Goal: Task Accomplishment & Management: Complete application form

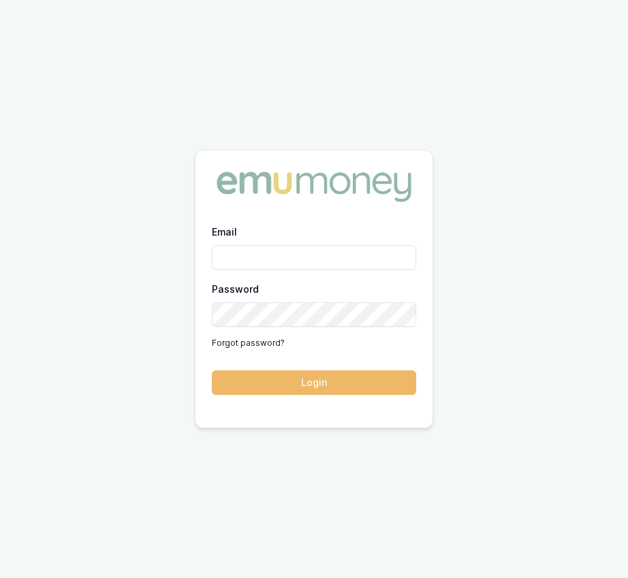
type input "[EMAIL_ADDRESS][DOMAIN_NAME]"
click at [302, 387] on button "Login" at bounding box center [314, 382] width 204 height 25
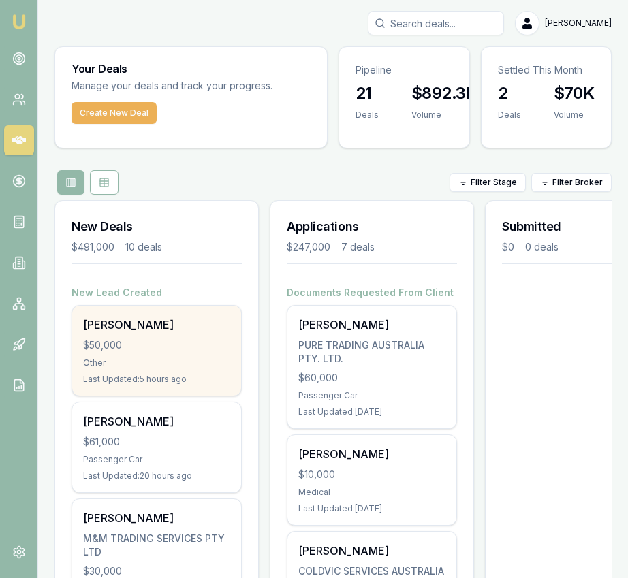
click at [148, 366] on div "Other" at bounding box center [156, 362] width 147 height 11
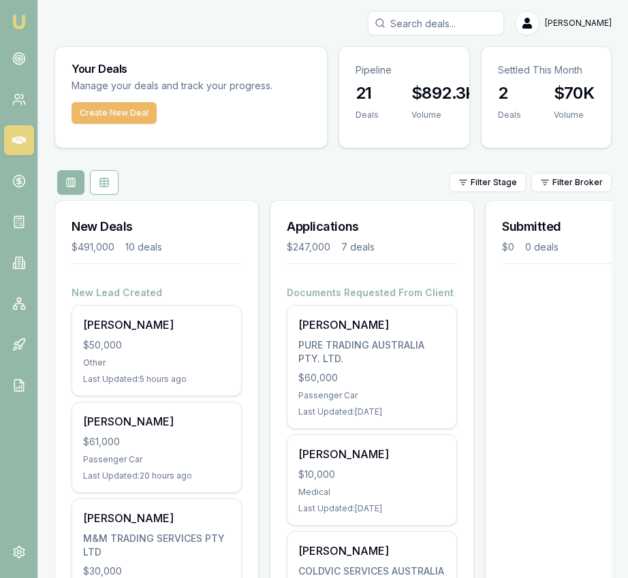
click at [137, 113] on button "Create New Deal" at bounding box center [113, 113] width 85 height 22
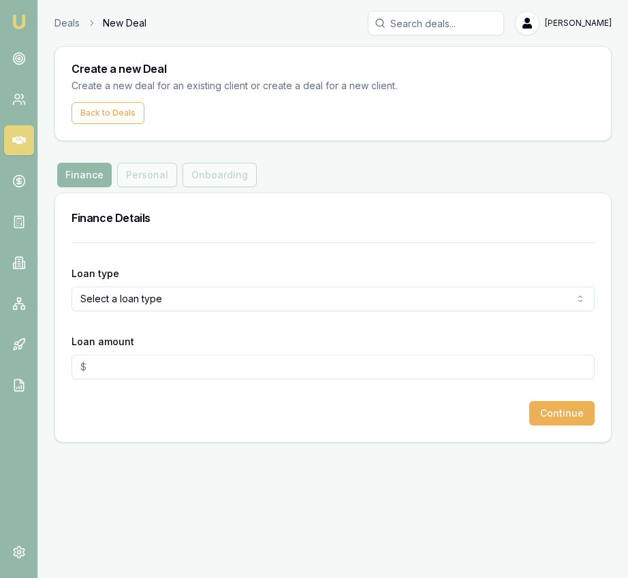
click at [240, 296] on html "Emu Broker Deals New Deal Eujin Ooi Toggle Menu Create a new Deal Create a new …" at bounding box center [314, 289] width 628 height 578
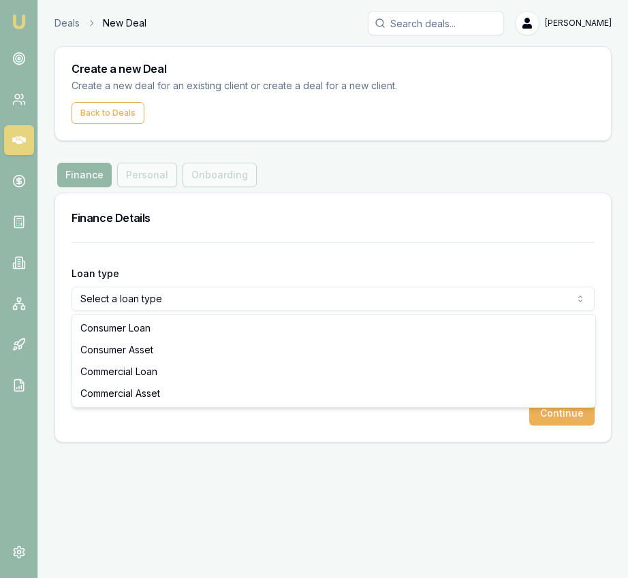
select select "CONSUMER_ASSET"
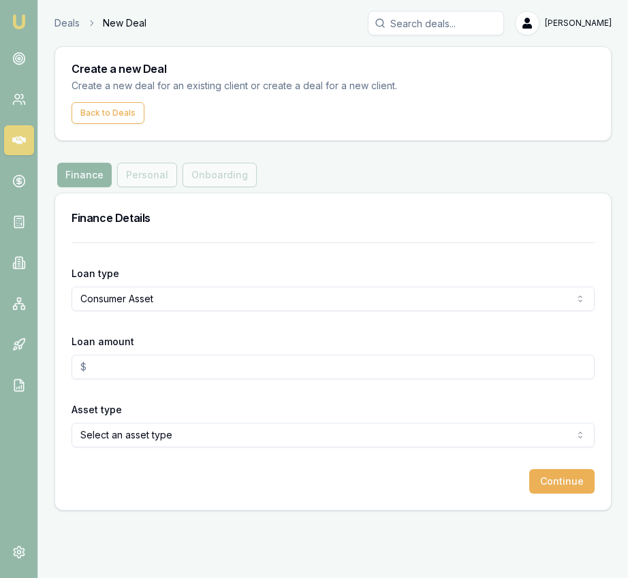
click at [231, 366] on input "Loan amount" at bounding box center [332, 367] width 523 height 25
type input "$51,337.00"
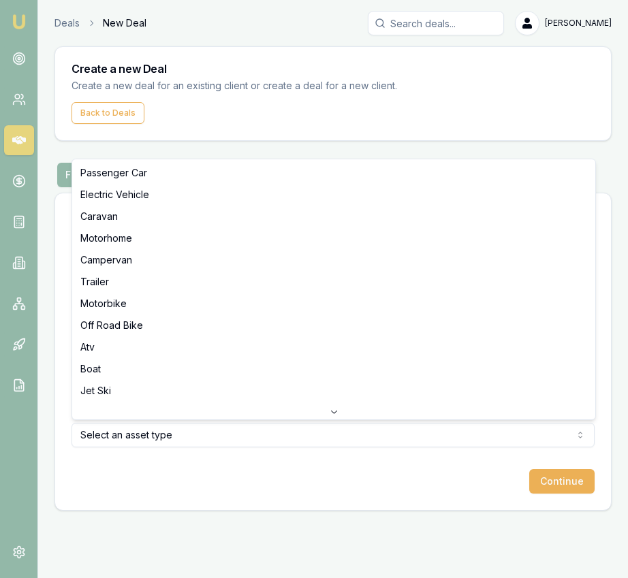
click at [295, 436] on html "Emu Broker Deals New Deal Eujin Ooi Toggle Menu Create a new Deal Create a new …" at bounding box center [314, 289] width 628 height 578
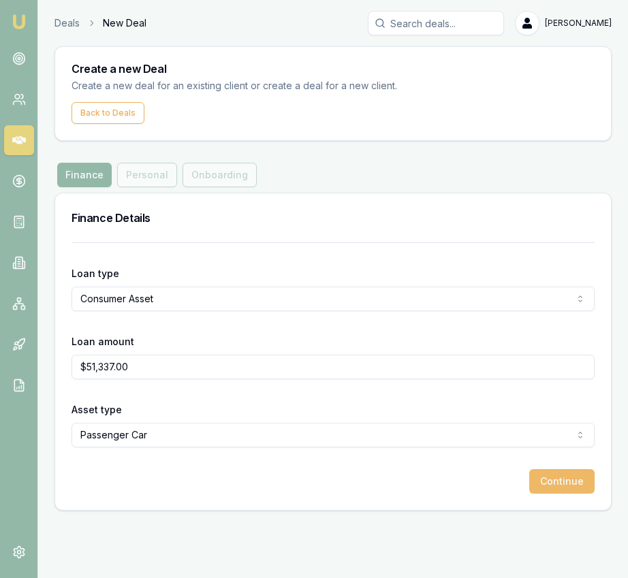
click at [565, 479] on button "Continue" at bounding box center [561, 481] width 65 height 25
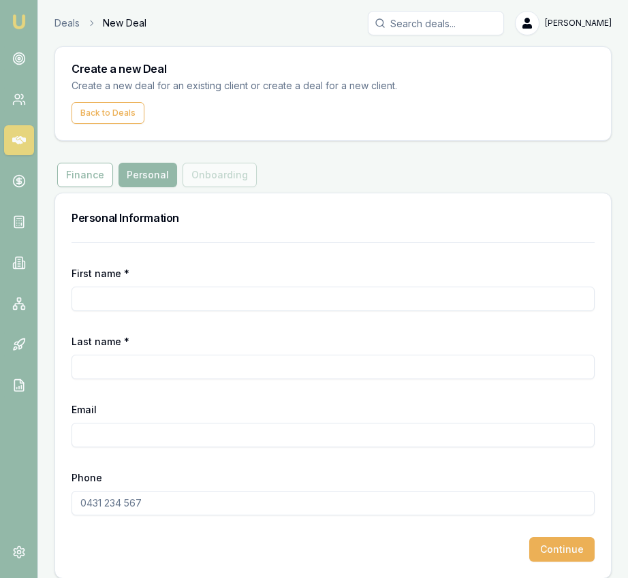
click at [221, 294] on input "First name *" at bounding box center [332, 299] width 523 height 25
type input "Mark"
click at [206, 352] on div "Last name *" at bounding box center [332, 356] width 523 height 46
click at [193, 375] on input "Last name *" at bounding box center [332, 367] width 523 height 25
type input "Fry"
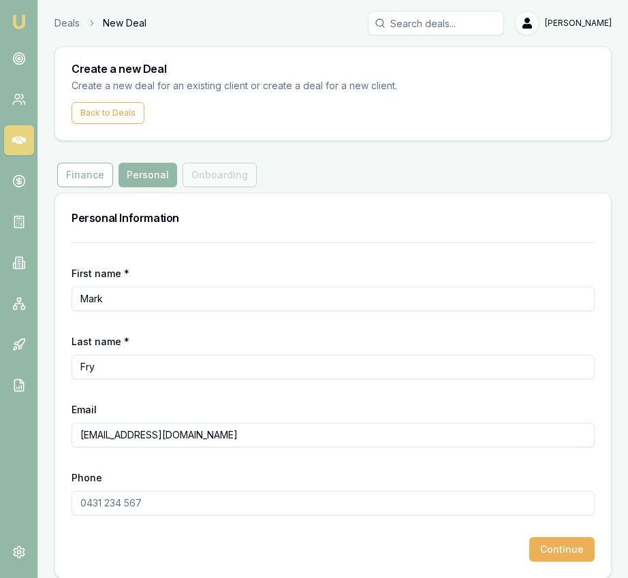
type input "Markfry3008@gmail.com"
type input "0430 203 491"
drag, startPoint x: 481, startPoint y: 535, endPoint x: 528, endPoint y: 542, distance: 47.5
click at [481, 535] on form "First name * Mark Last name * Fry Email Markfry3008@gmail.com Phone 0430 203 49…" at bounding box center [332, 401] width 523 height 319
click at [537, 549] on button "Continue" at bounding box center [561, 549] width 65 height 25
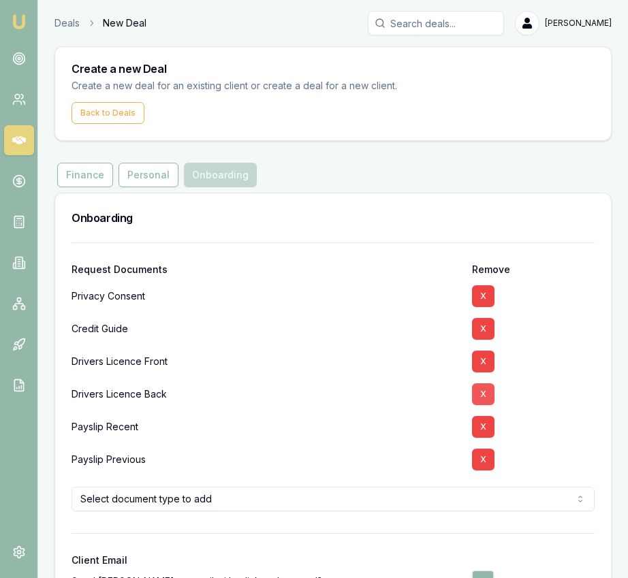
click at [483, 353] on button "X" at bounding box center [483, 362] width 22 height 22
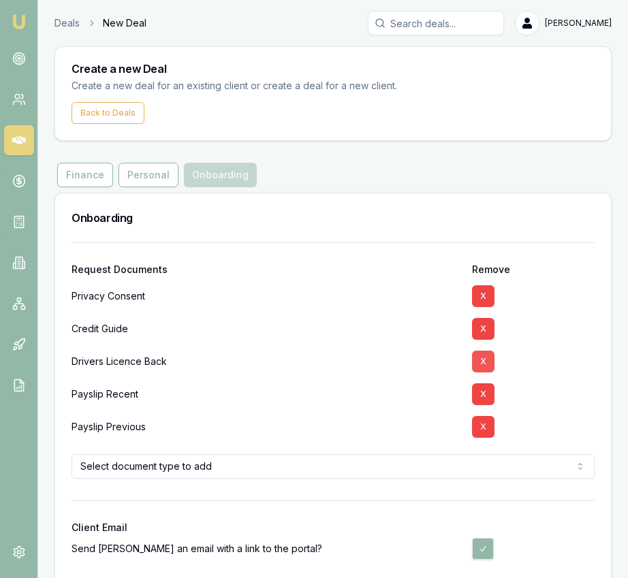
click at [483, 354] on button "X" at bounding box center [483, 362] width 22 height 22
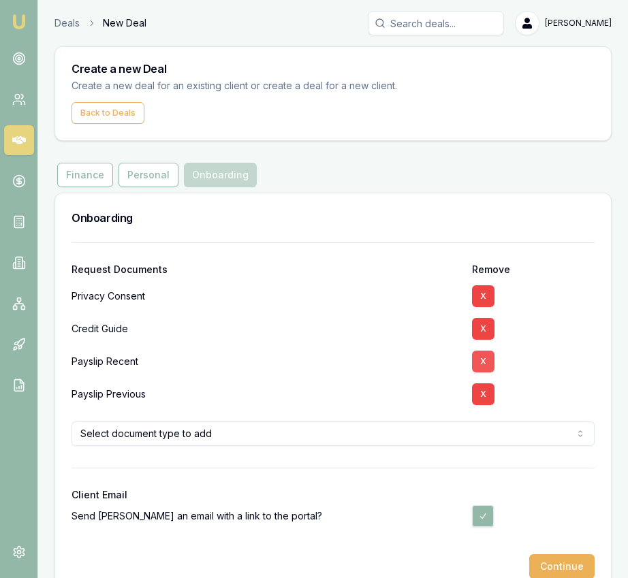
click at [483, 354] on button "X" at bounding box center [483, 362] width 22 height 22
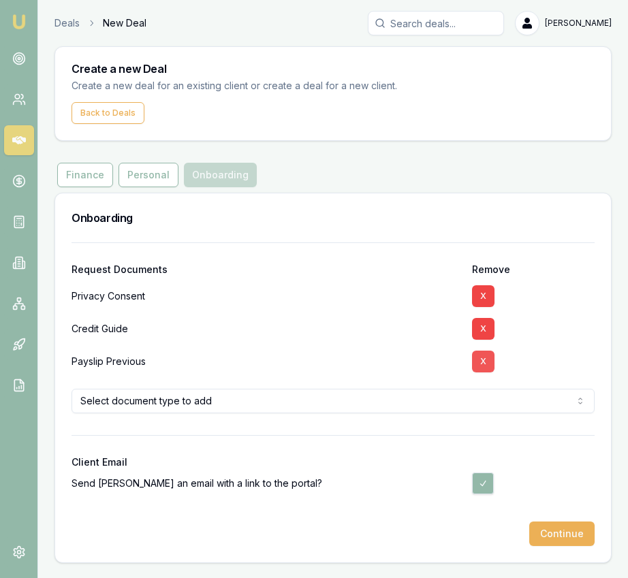
click at [483, 354] on button "X" at bounding box center [483, 362] width 22 height 22
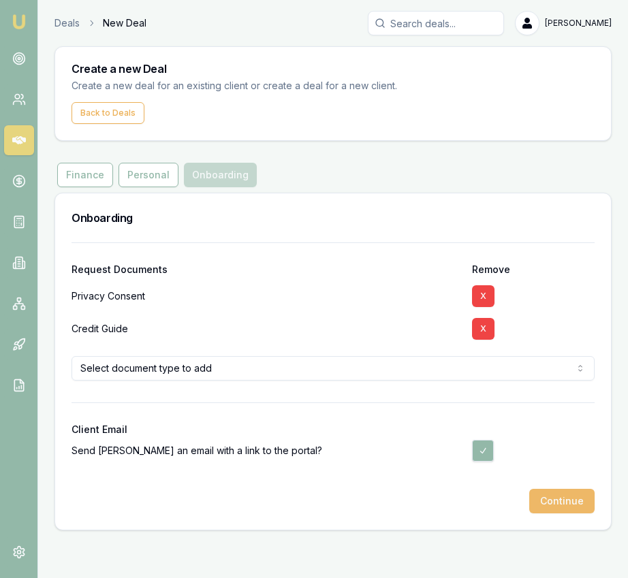
click at [543, 505] on button "Continue" at bounding box center [561, 501] width 65 height 25
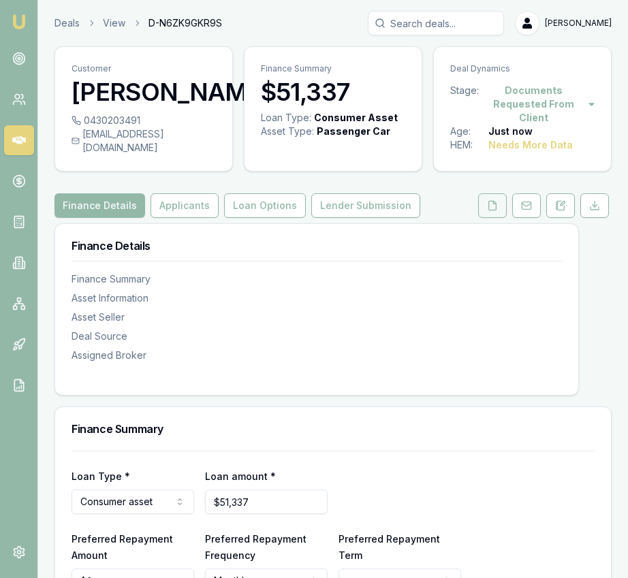
click at [502, 200] on button at bounding box center [492, 205] width 29 height 25
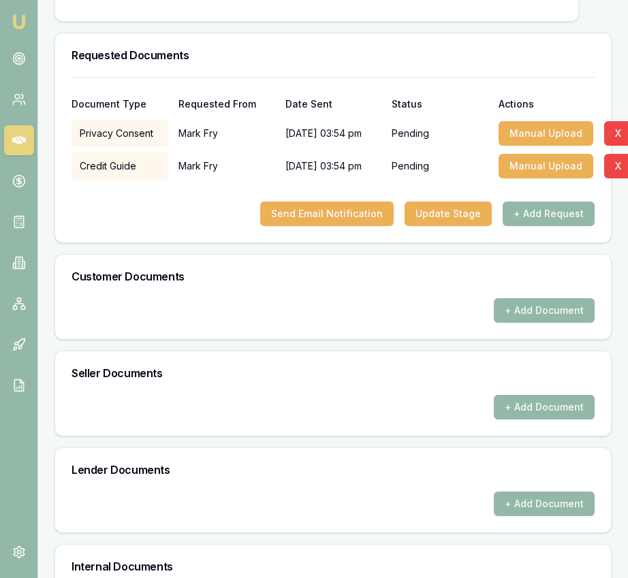
scroll to position [394, 0]
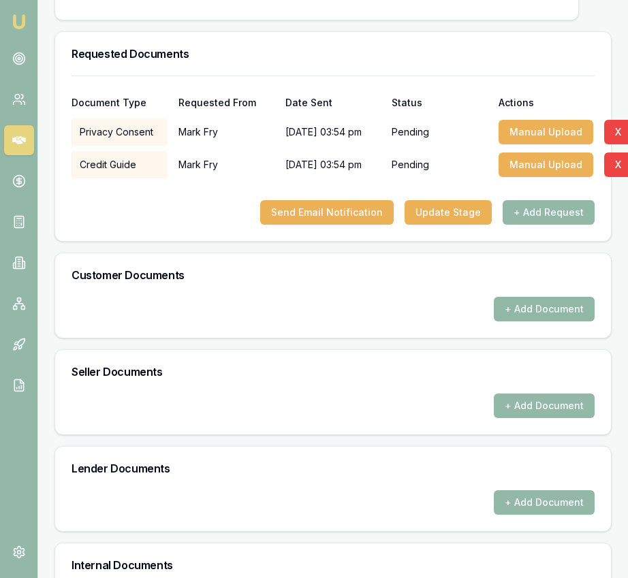
click at [528, 297] on button "+ Add Document" at bounding box center [543, 309] width 101 height 25
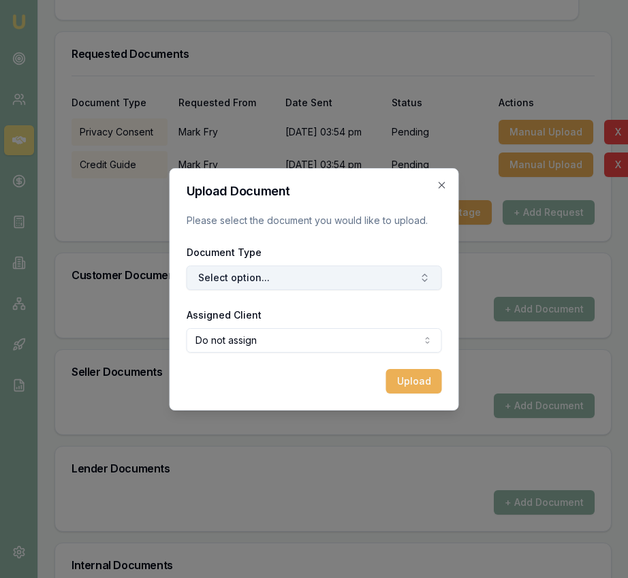
click at [365, 271] on button "Select option..." at bounding box center [314, 277] width 255 height 25
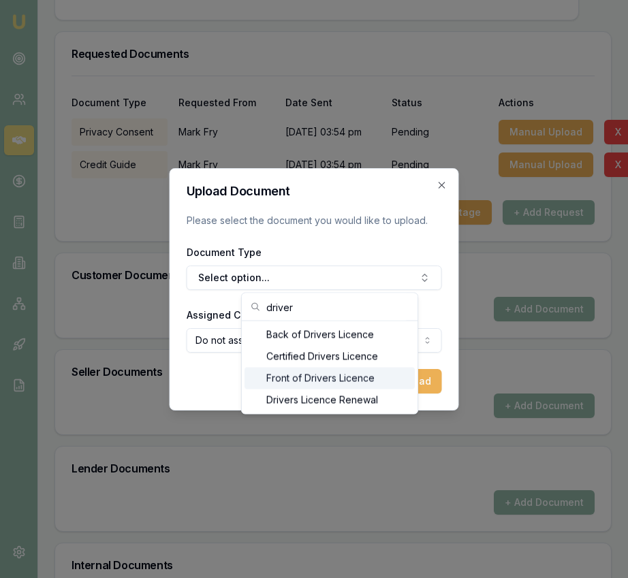
type input "driver"
click at [338, 374] on div "Front of Drivers Licence" at bounding box center [329, 379] width 170 height 22
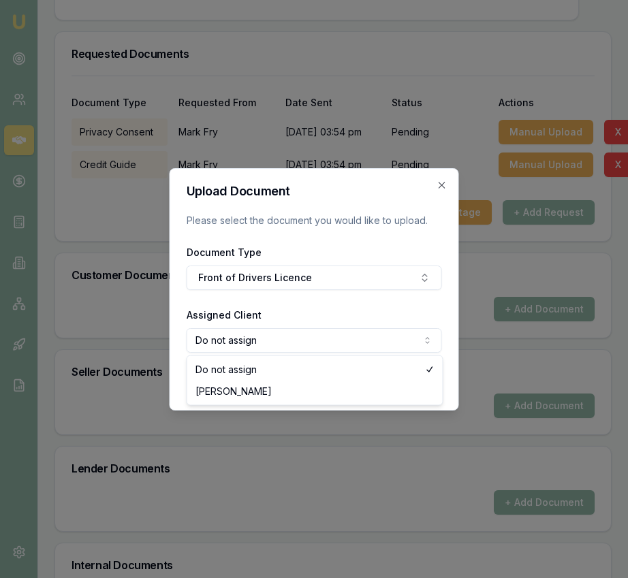
select select "U-2TSQ7P5LY6"
click at [421, 383] on button "Upload" at bounding box center [414, 381] width 56 height 25
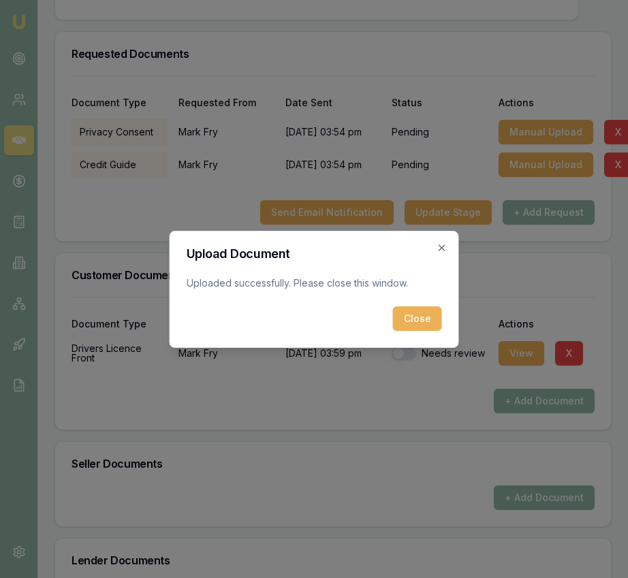
click at [408, 323] on button "Close" at bounding box center [417, 318] width 49 height 25
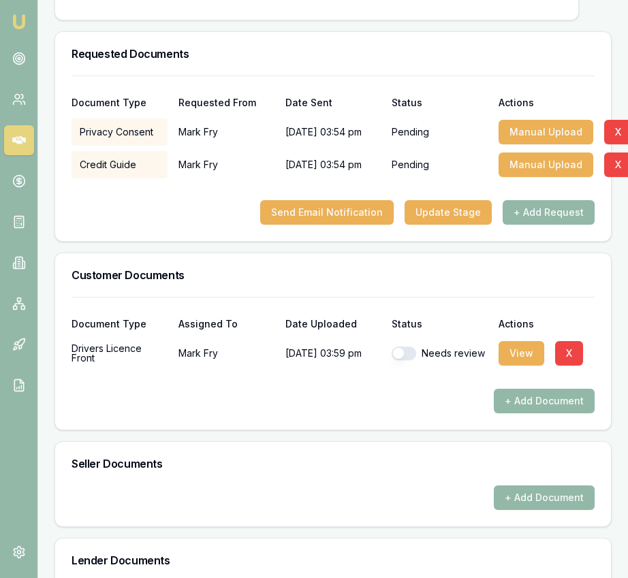
click at [402, 346] on button "button" at bounding box center [403, 353] width 25 height 14
checkbox input "true"
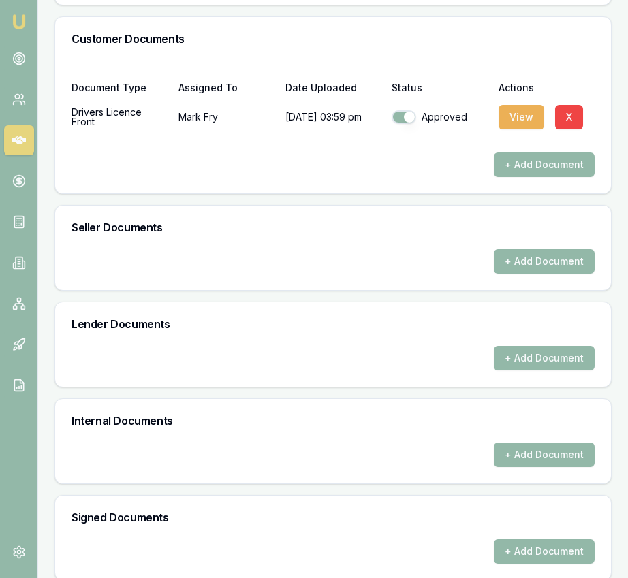
scroll to position [0, 0]
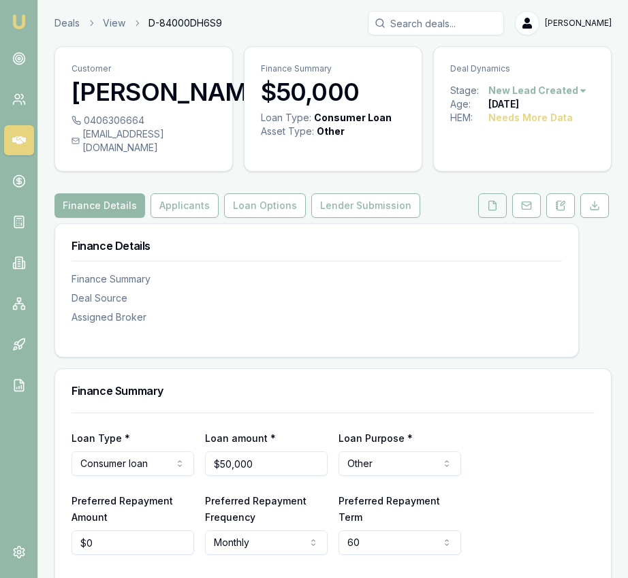
click at [491, 210] on icon at bounding box center [492, 205] width 7 height 9
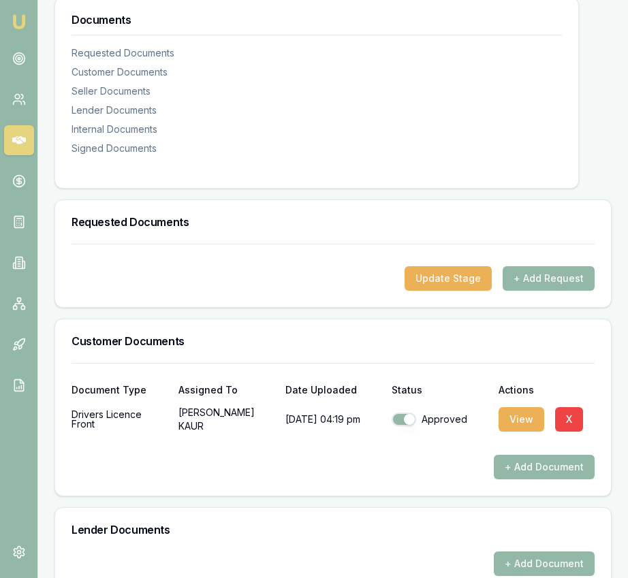
scroll to position [253, 0]
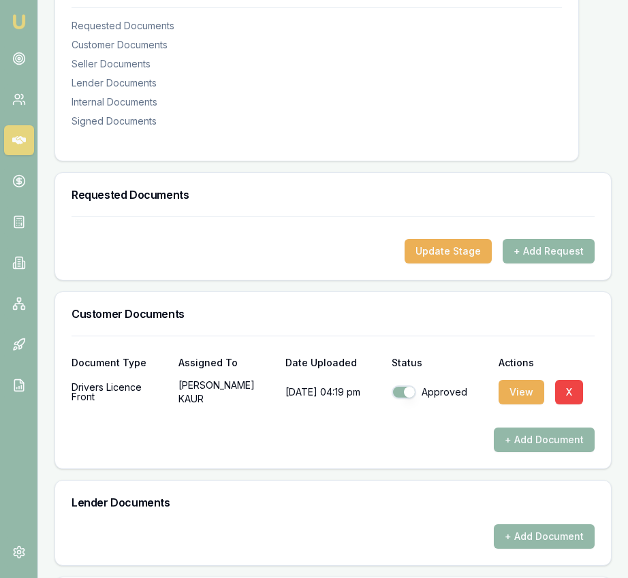
click at [545, 263] on button "+ Add Request" at bounding box center [548, 251] width 92 height 25
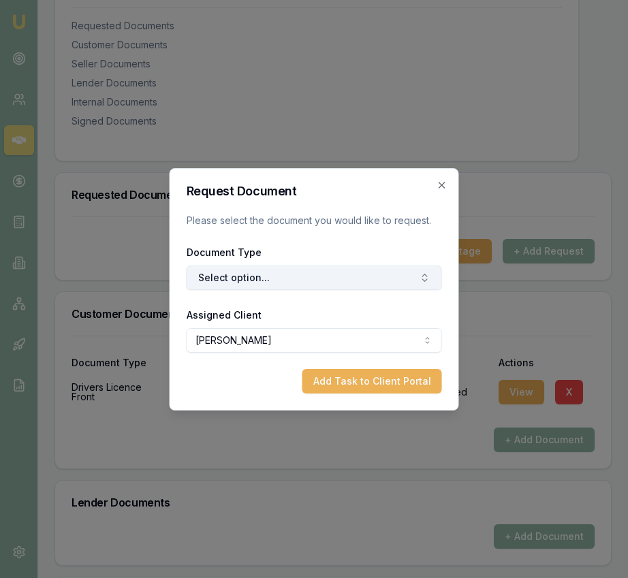
click at [260, 286] on button "Select option..." at bounding box center [314, 277] width 255 height 25
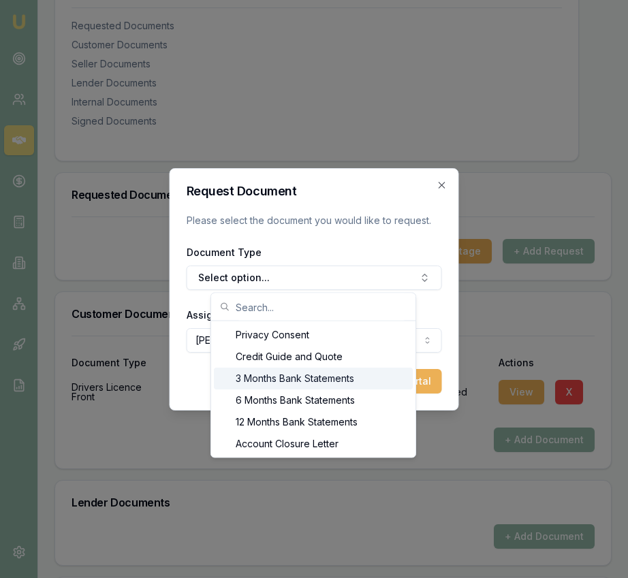
click at [259, 376] on div "3 Months Bank Statements" at bounding box center [313, 379] width 199 height 22
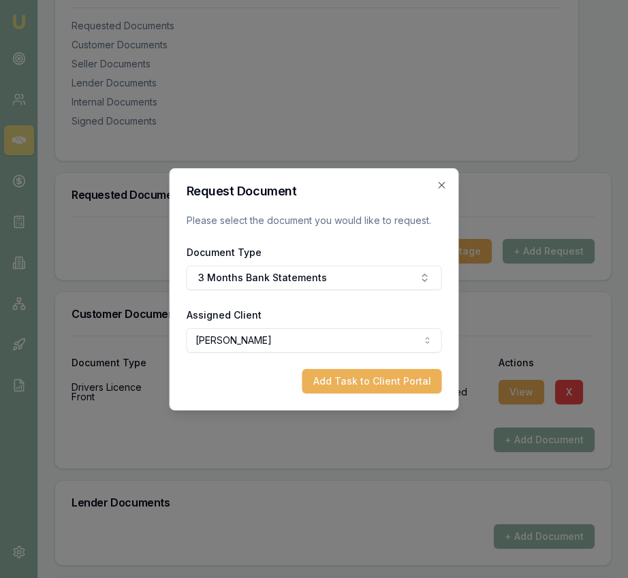
click at [359, 385] on button "Add Task to Client Portal" at bounding box center [372, 381] width 140 height 25
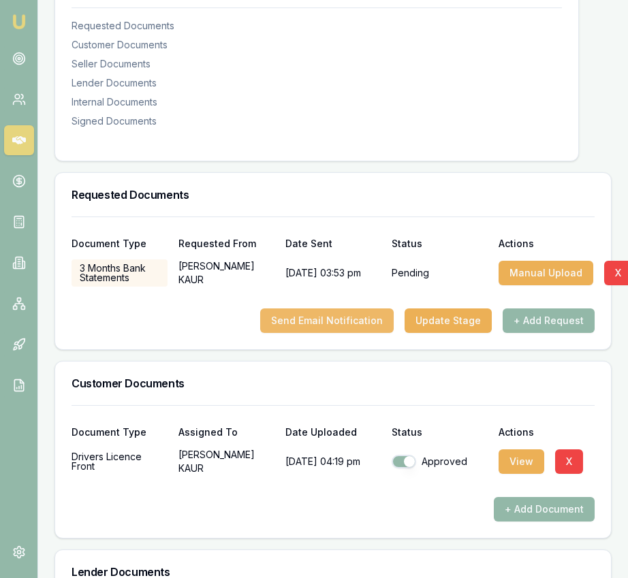
click at [360, 333] on button "Send Email Notification" at bounding box center [326, 320] width 133 height 25
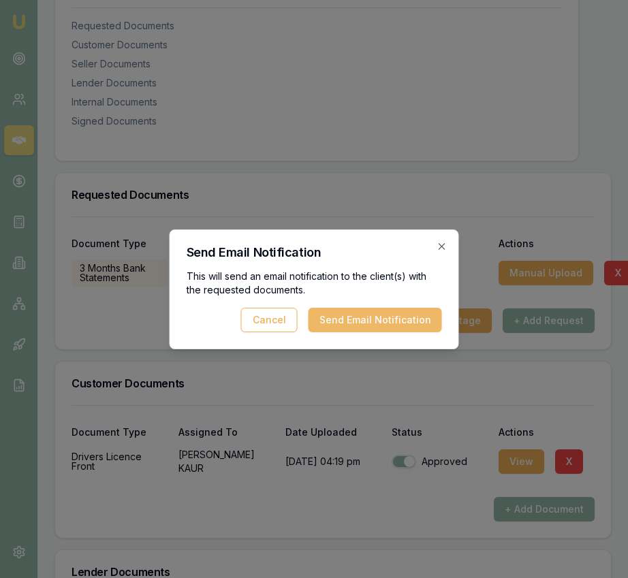
click at [362, 319] on button "Send Email Notification" at bounding box center [374, 320] width 133 height 25
